Goal: Information Seeking & Learning: Learn about a topic

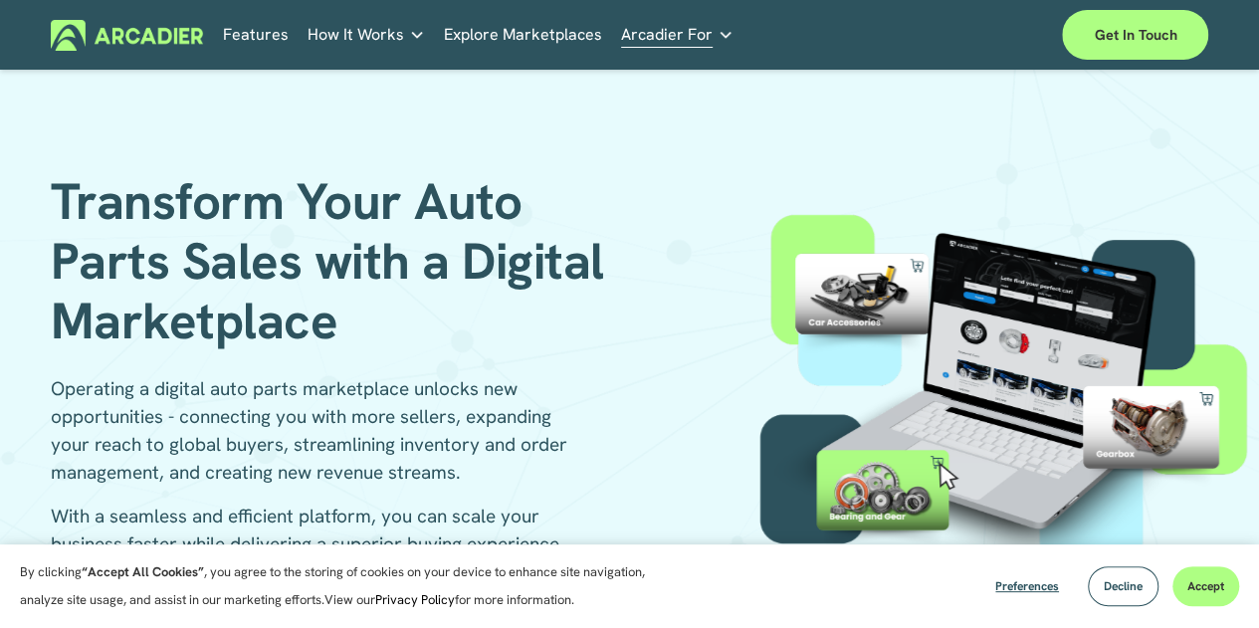
click at [812, 30] on div "Features How It Works Why Arcadier Partners About Us Contact" at bounding box center [632, 35] width 819 height 31
click at [390, 34] on span "How It Works" at bounding box center [356, 35] width 97 height 28
click at [1117, 592] on span "Decline" at bounding box center [1123, 586] width 39 height 16
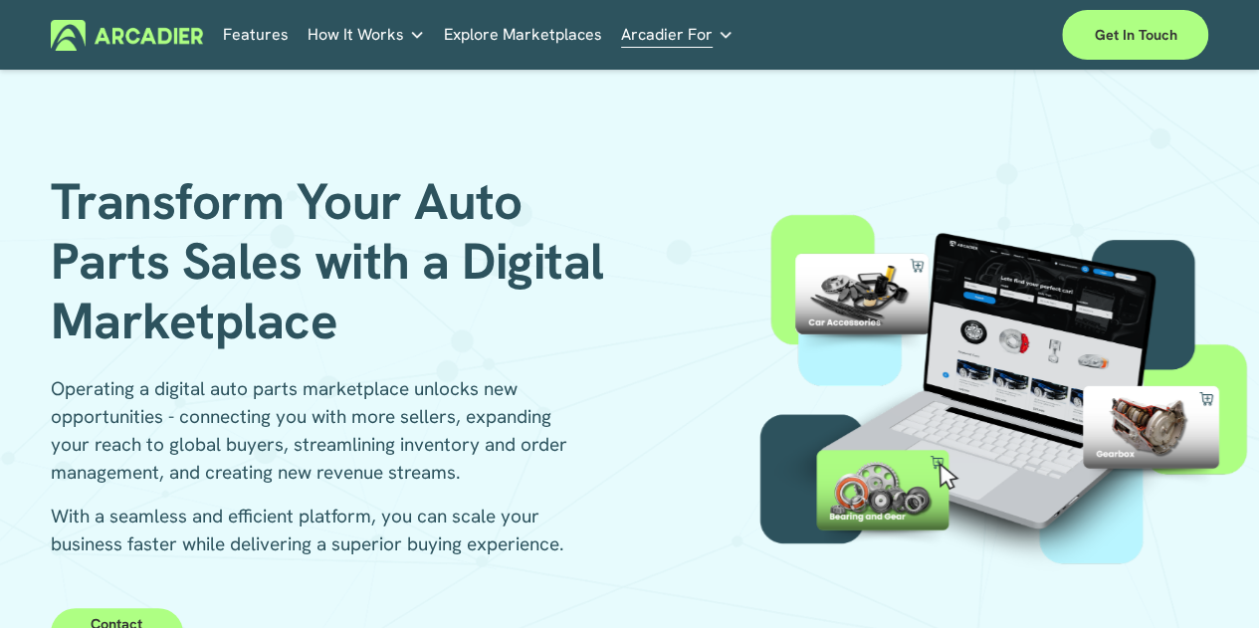
click at [0, 0] on h5 "Why Arcadier" at bounding box center [0, 0] width 0 height 0
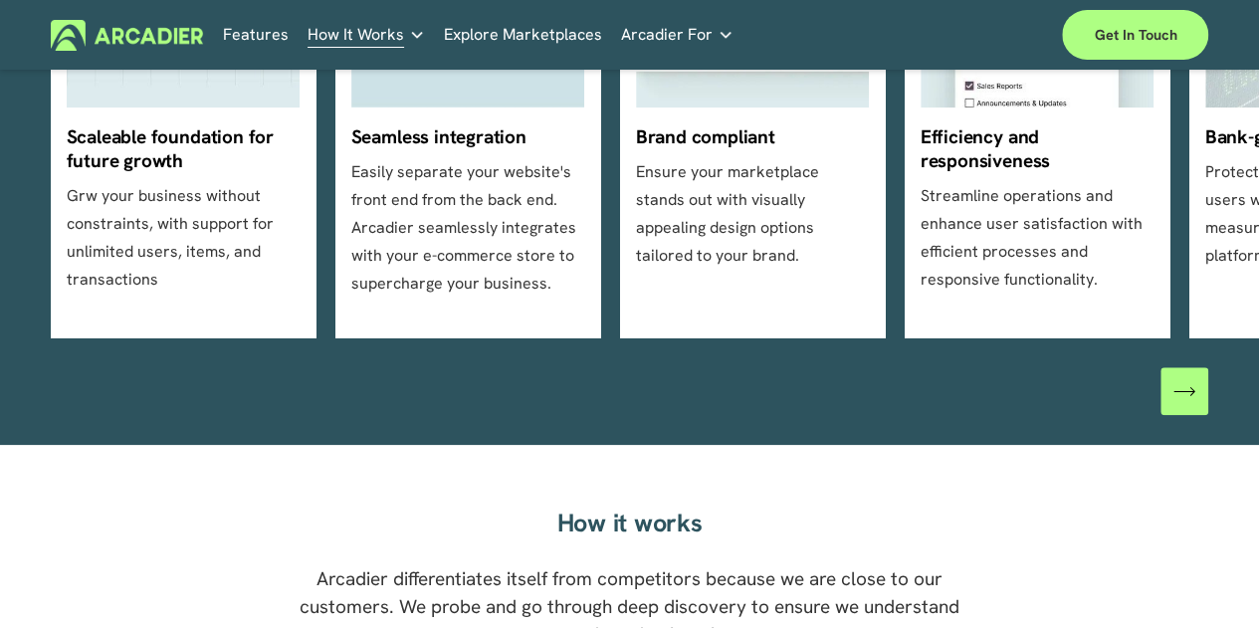
scroll to position [796, 0]
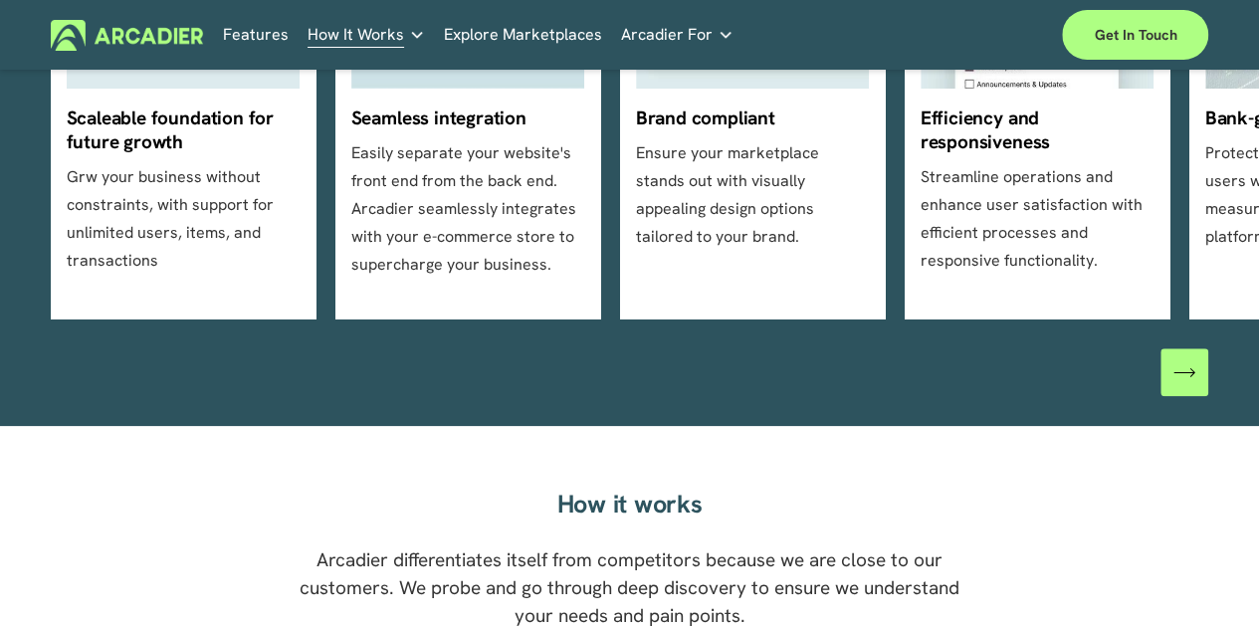
click at [1189, 383] on icon "\a \a \a Next\a \a" at bounding box center [1185, 372] width 22 height 22
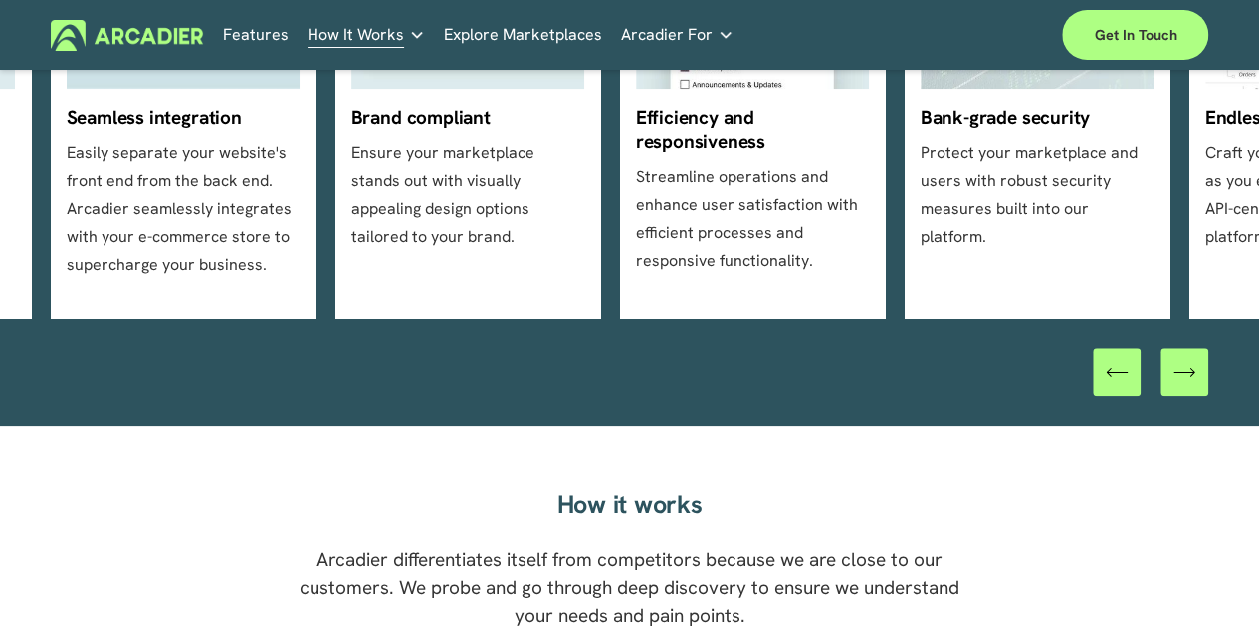
click at [1181, 383] on icon "\a \a \a Next\a \a" at bounding box center [1185, 372] width 22 height 22
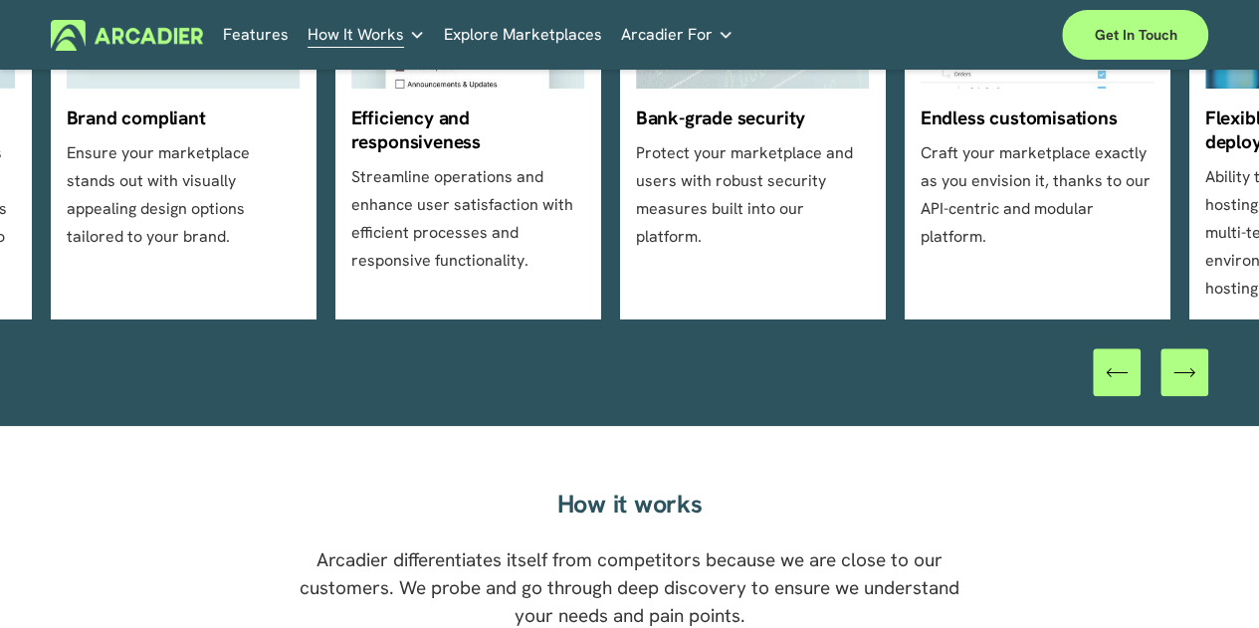
click at [1181, 383] on icon "\a \a \a Next\a \a" at bounding box center [1185, 372] width 22 height 22
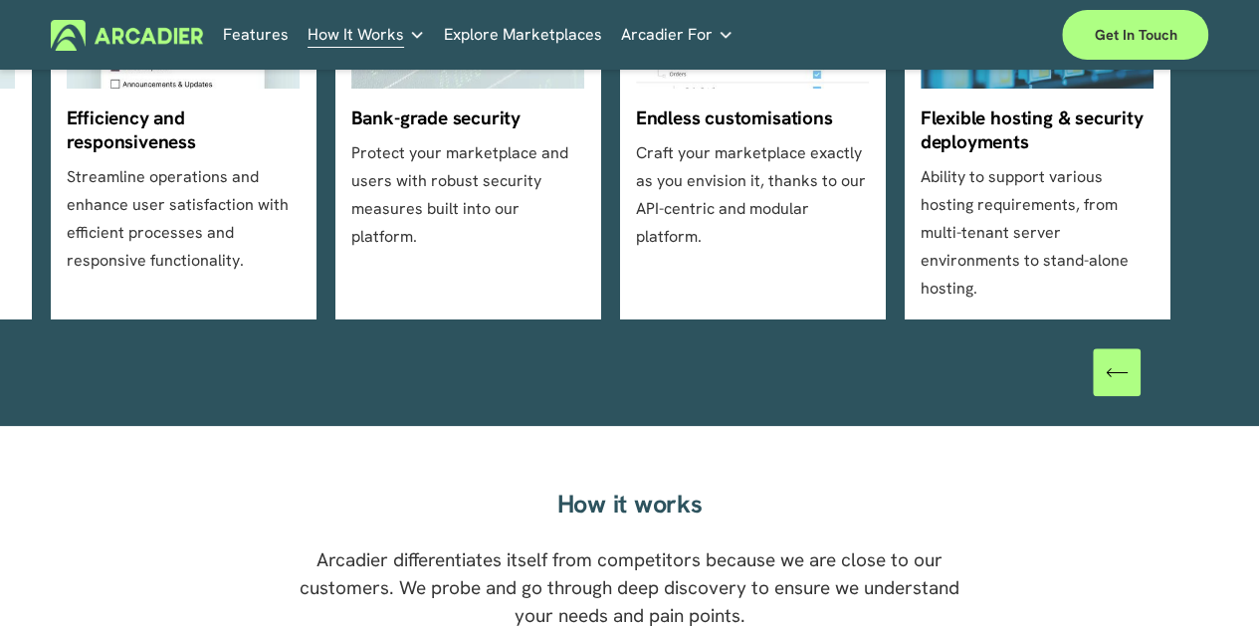
click at [1181, 384] on div at bounding box center [1150, 372] width 115 height 48
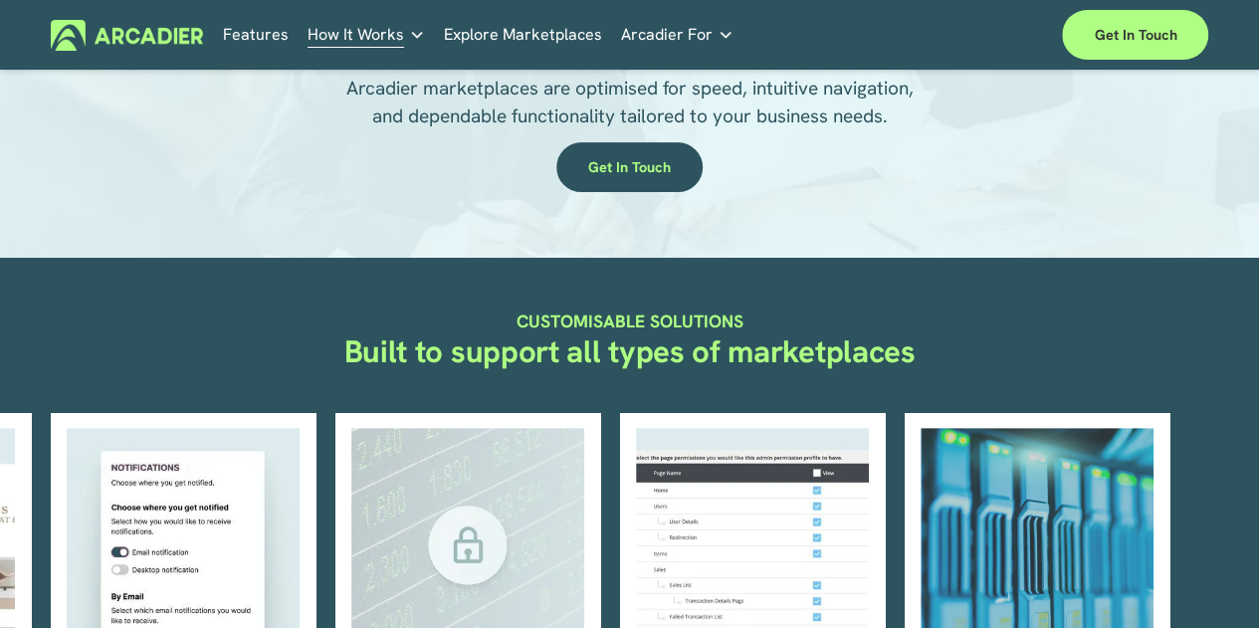
scroll to position [0, 0]
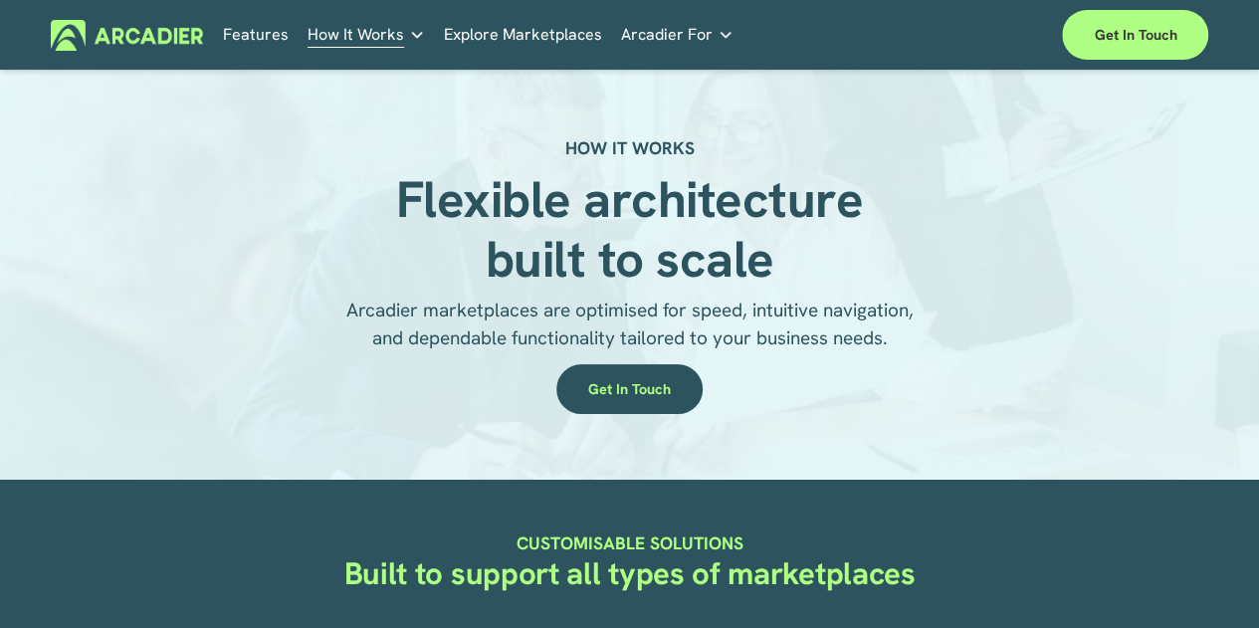
click at [0, 0] on h5 "Partners" at bounding box center [0, 0] width 0 height 0
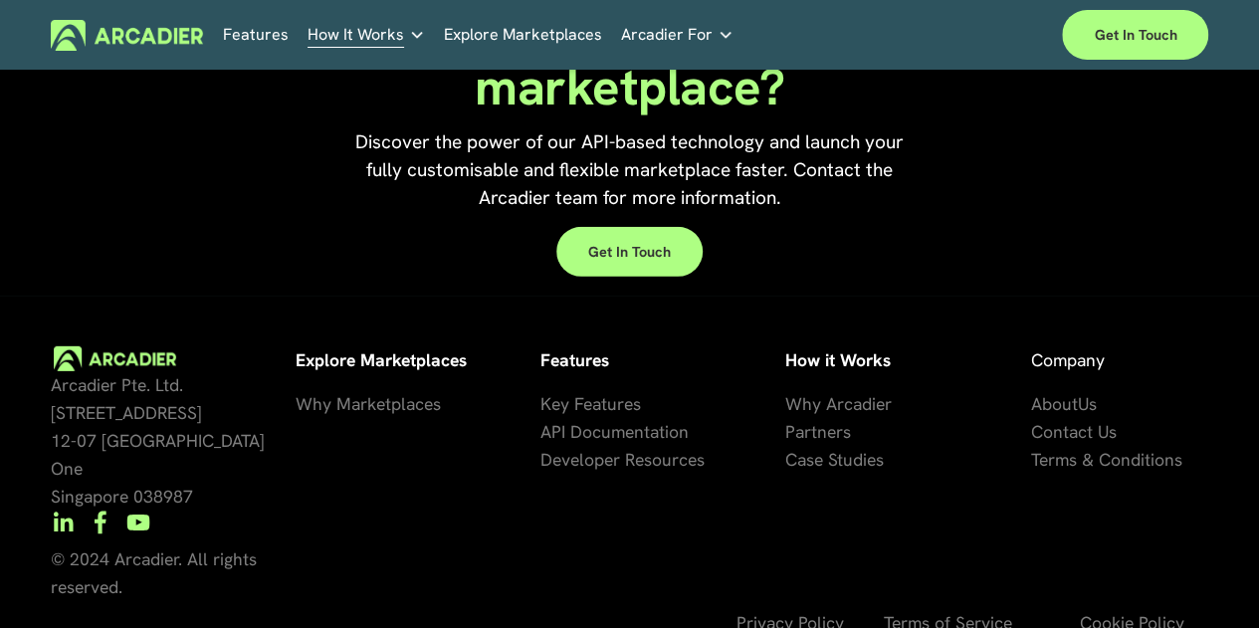
scroll to position [2853, 0]
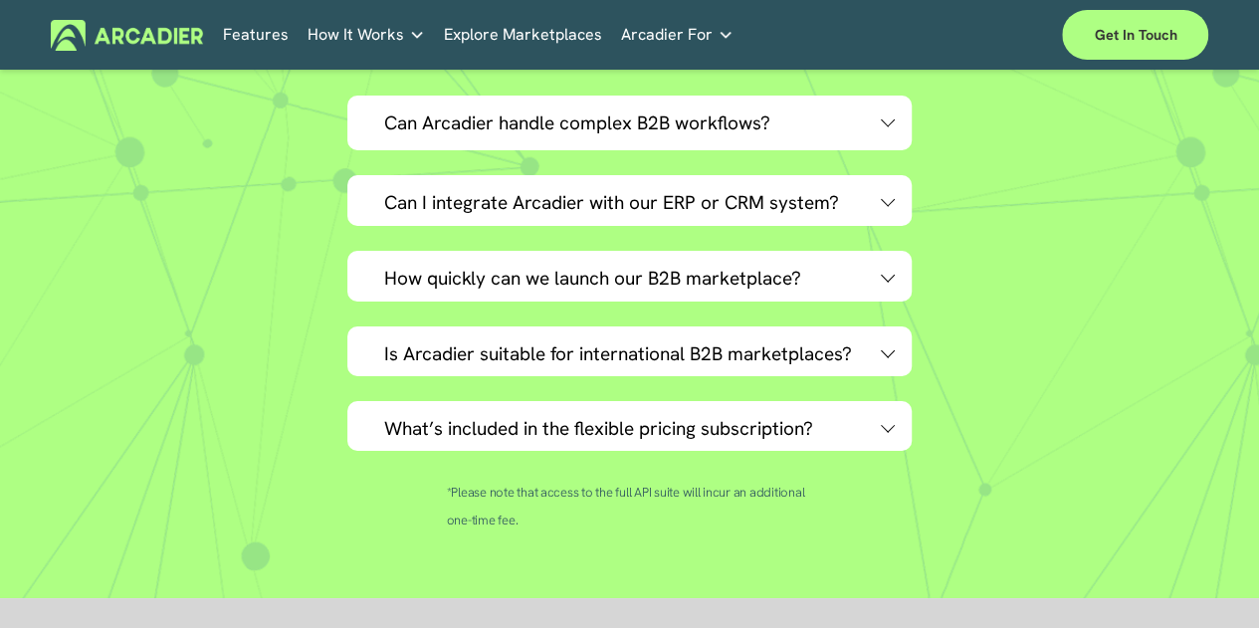
scroll to position [3783, 0]
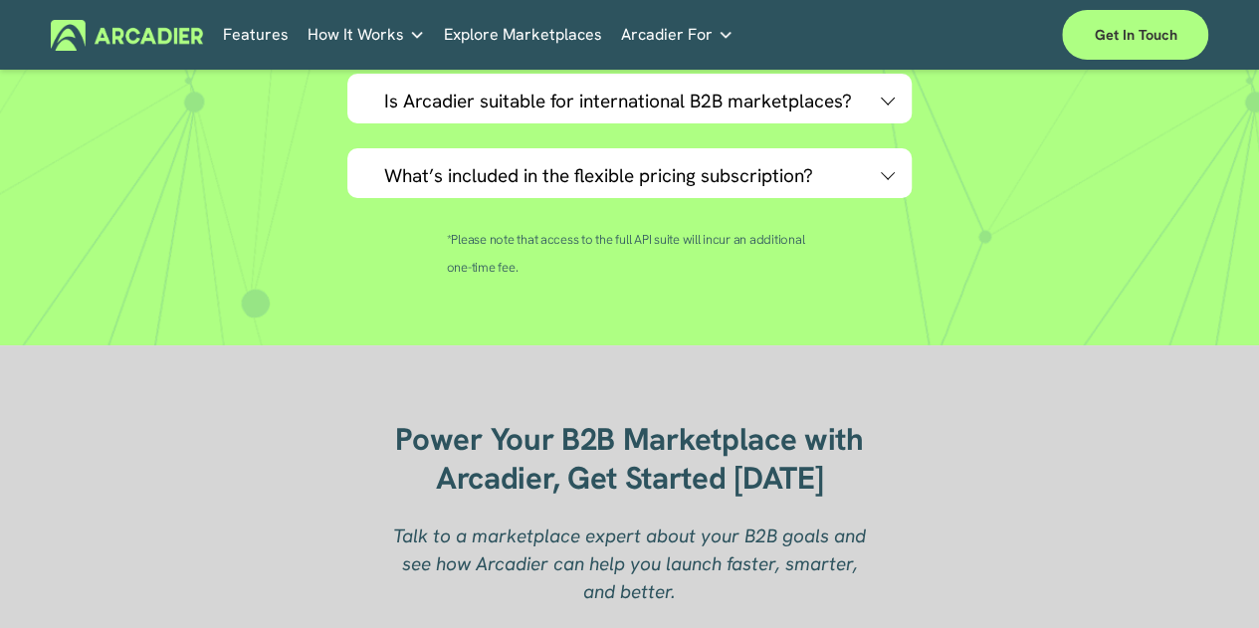
click at [610, 188] on span "What’s included in the flexible pricing subscription?" at bounding box center [632, 175] width 497 height 25
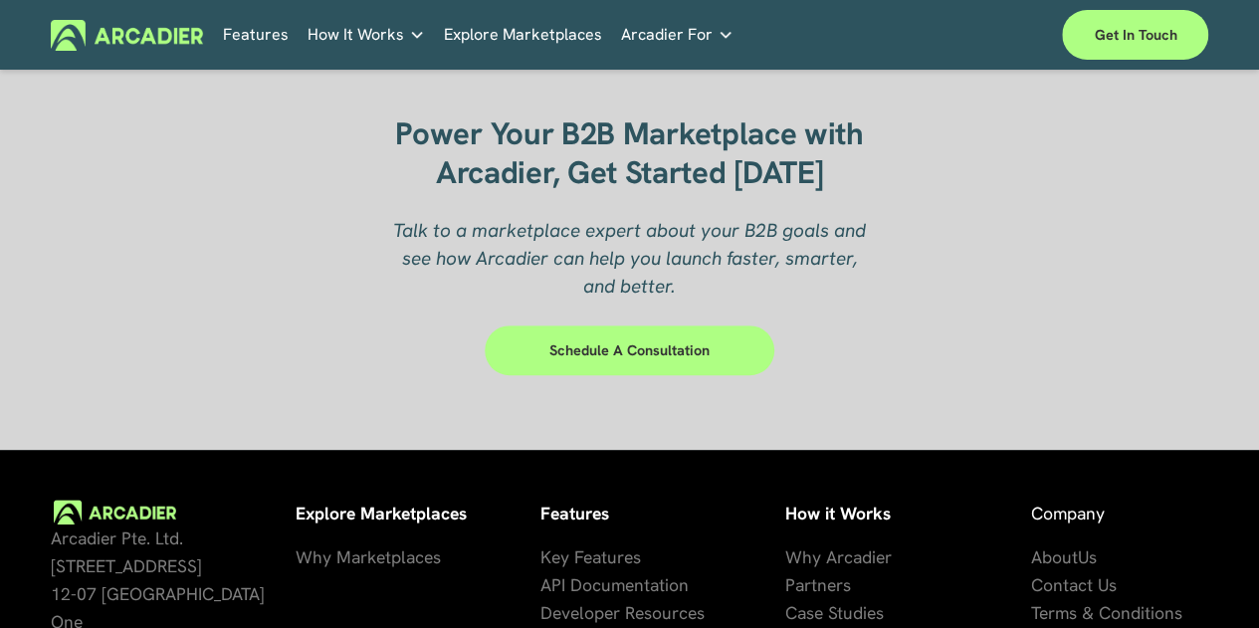
scroll to position [4281, 0]
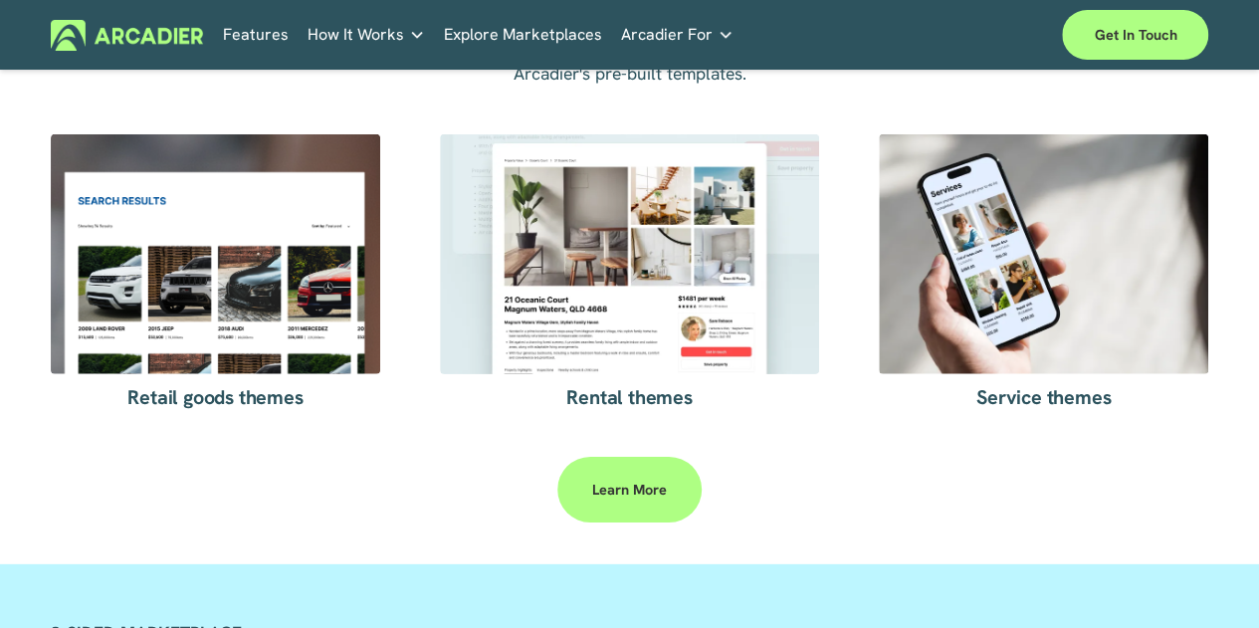
scroll to position [2987, 0]
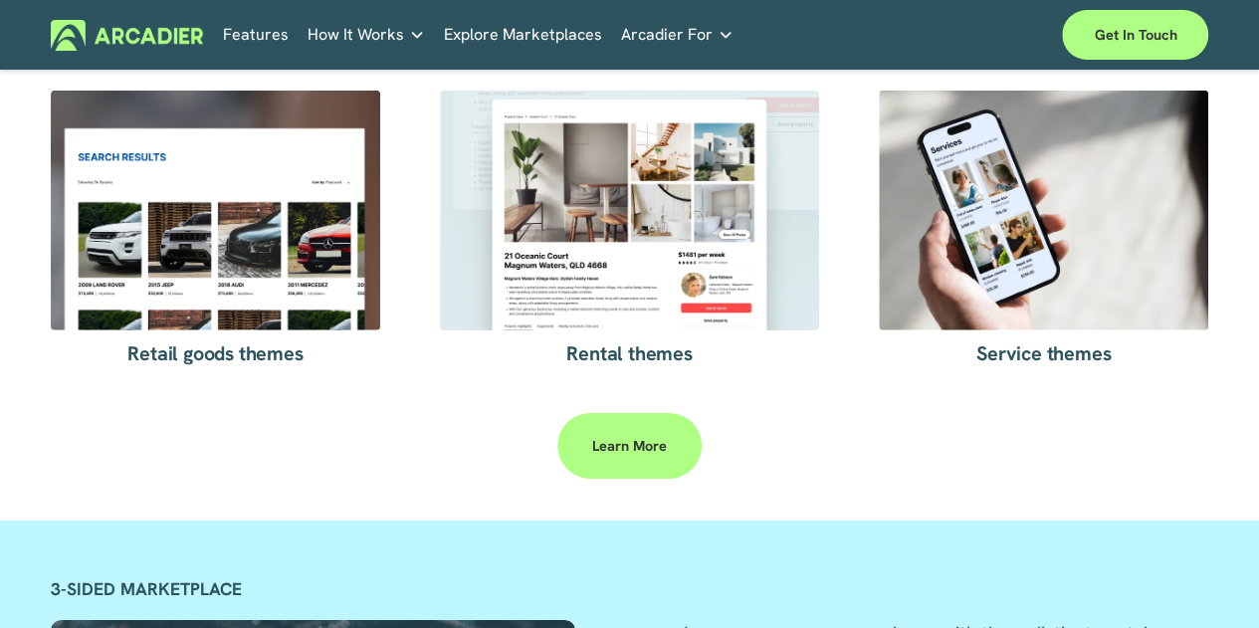
click at [621, 479] on link "Learn more" at bounding box center [630, 446] width 144 height 66
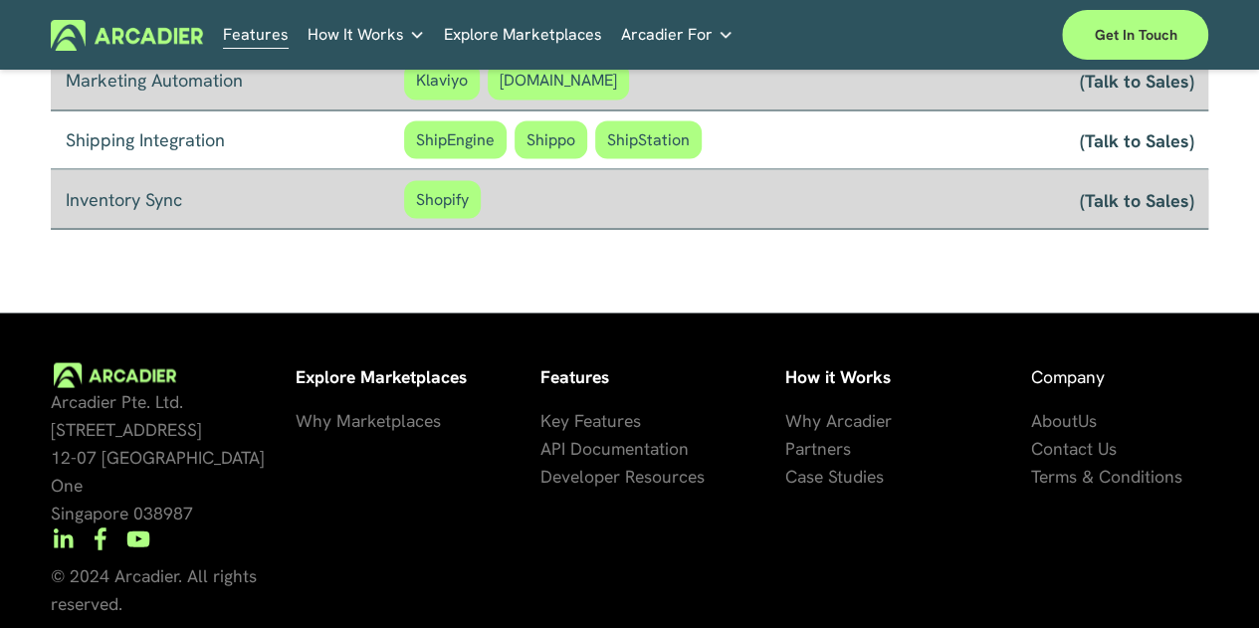
scroll to position [1792, 0]
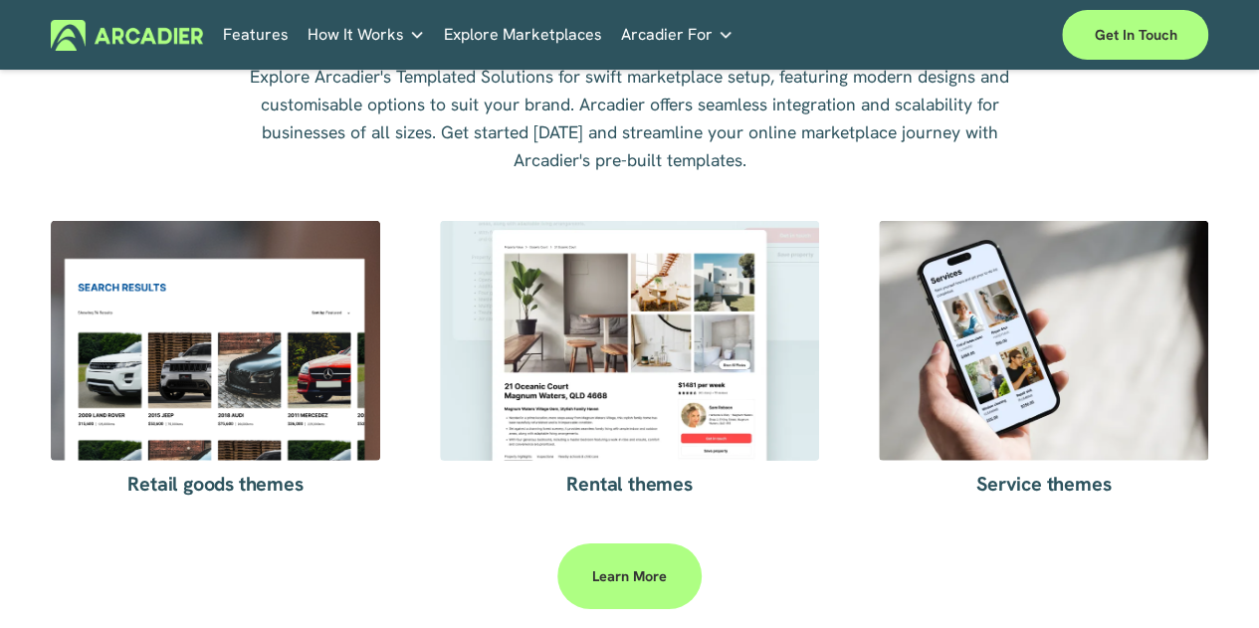
scroll to position [2887, 0]
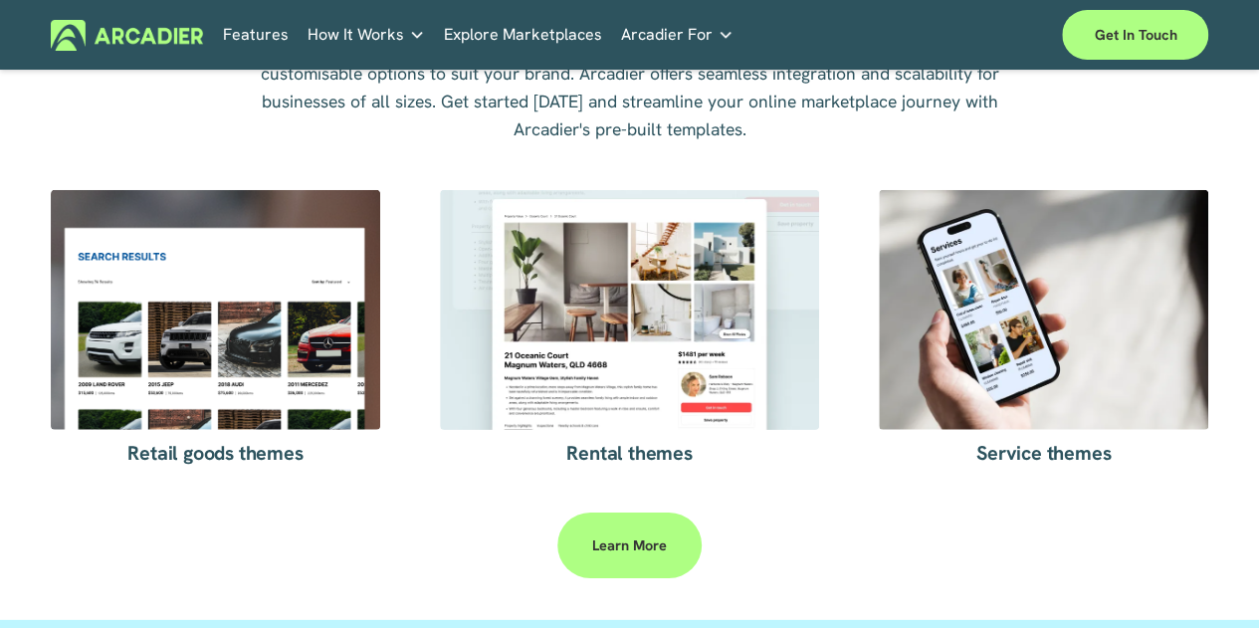
click at [240, 429] on div at bounding box center [216, 310] width 331 height 240
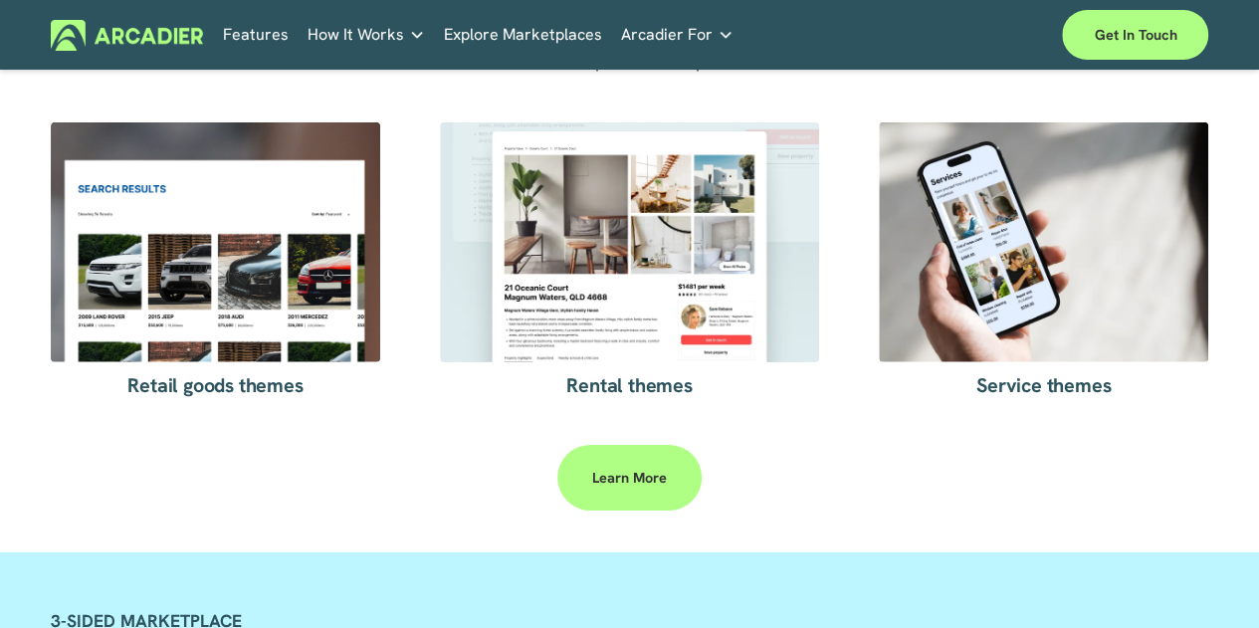
scroll to position [2987, 0]
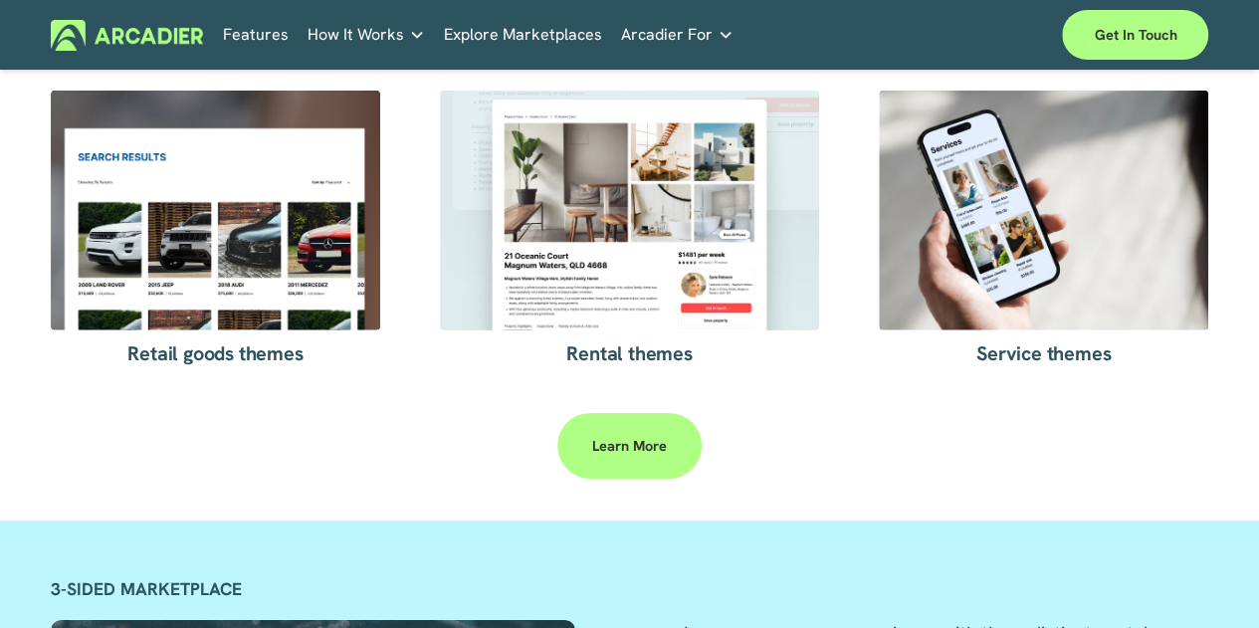
click at [267, 220] on div at bounding box center [216, 211] width 331 height 240
click at [643, 479] on link "Learn more" at bounding box center [630, 446] width 144 height 66
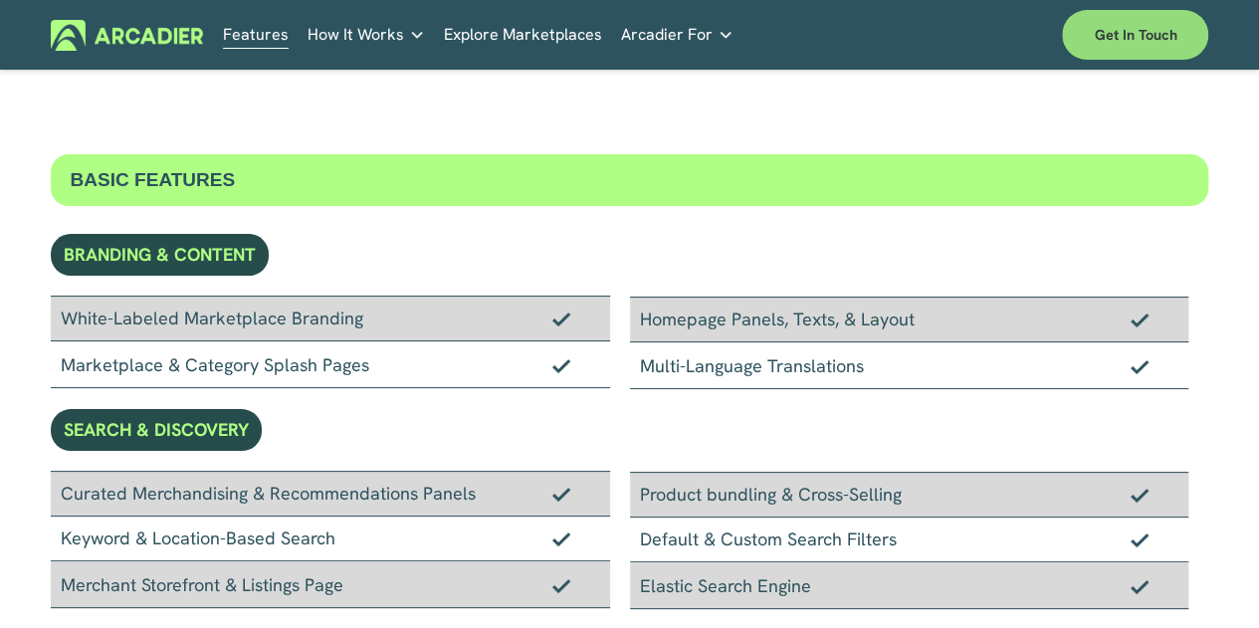
click at [1131, 43] on link "Get in touch" at bounding box center [1135, 35] width 146 height 50
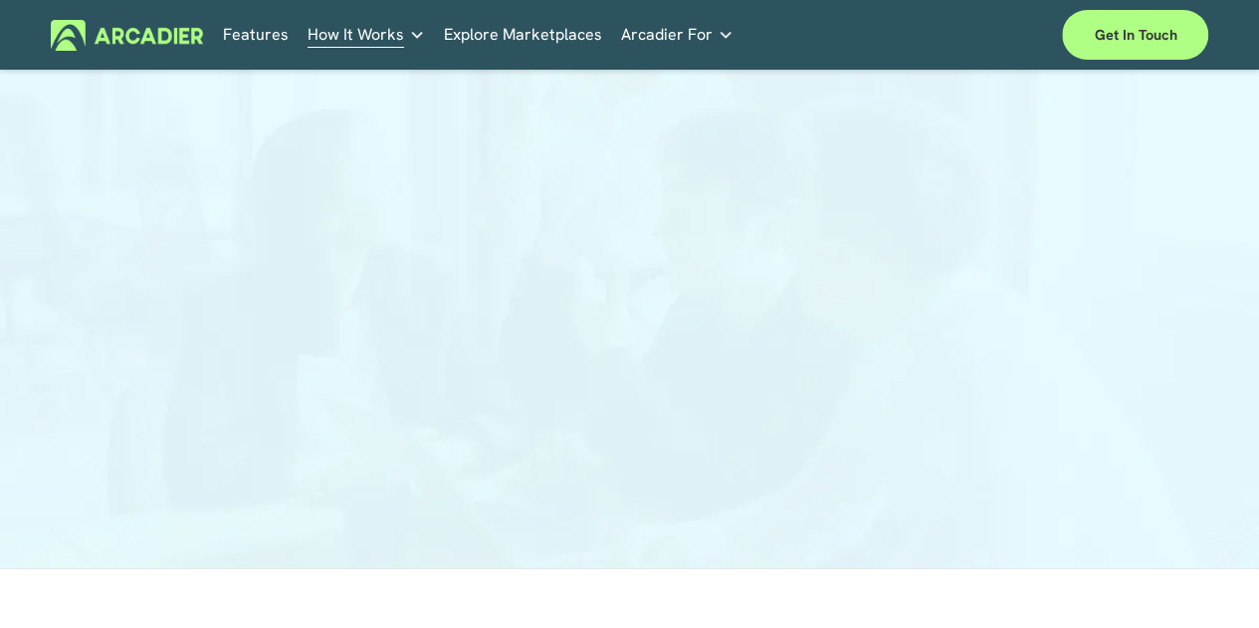
scroll to position [199, 0]
click at [500, 29] on link "Explore Marketplaces" at bounding box center [523, 35] width 158 height 31
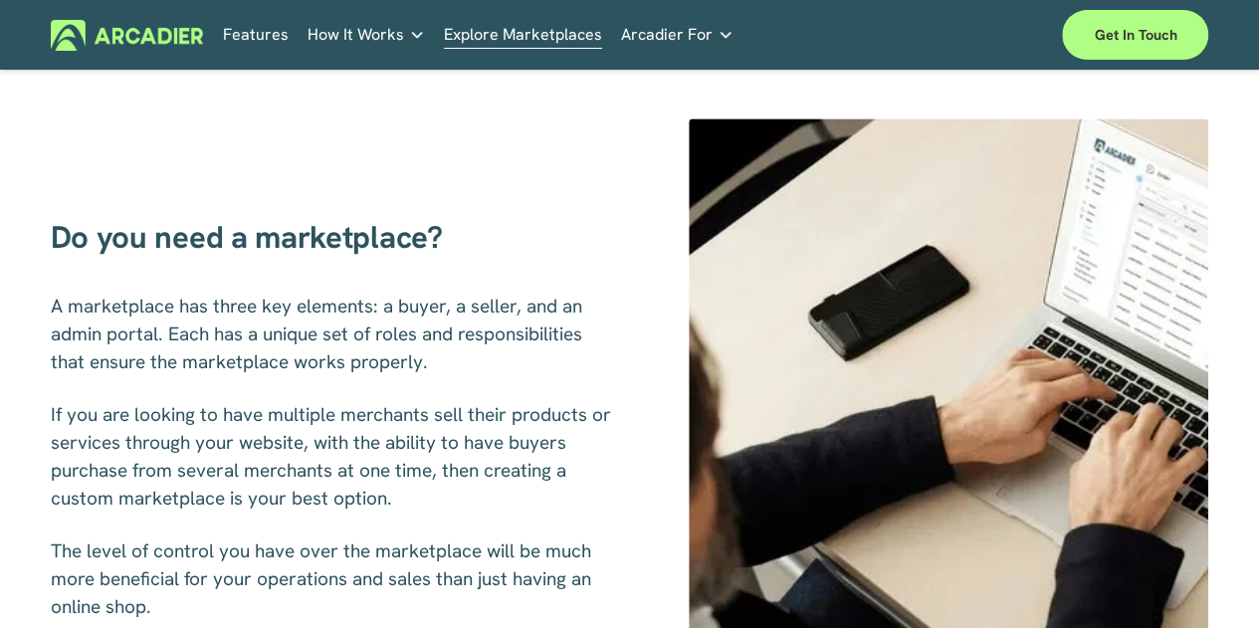
scroll to position [448, 0]
